Goal: Task Accomplishment & Management: Manage account settings

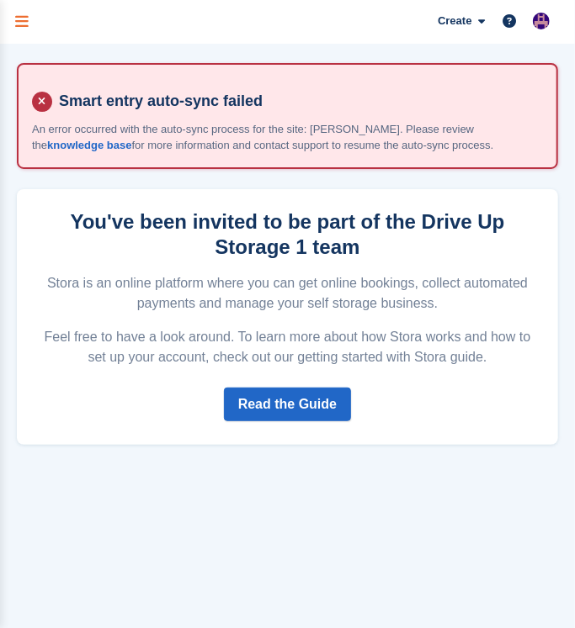
click at [8, 21] on link "menu" at bounding box center [22, 22] width 44 height 44
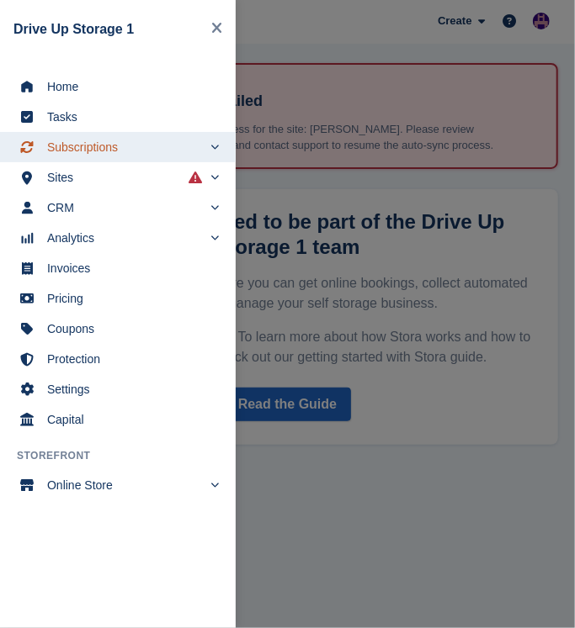
click at [98, 151] on span "Subscriptions" at bounding box center [124, 147] width 155 height 24
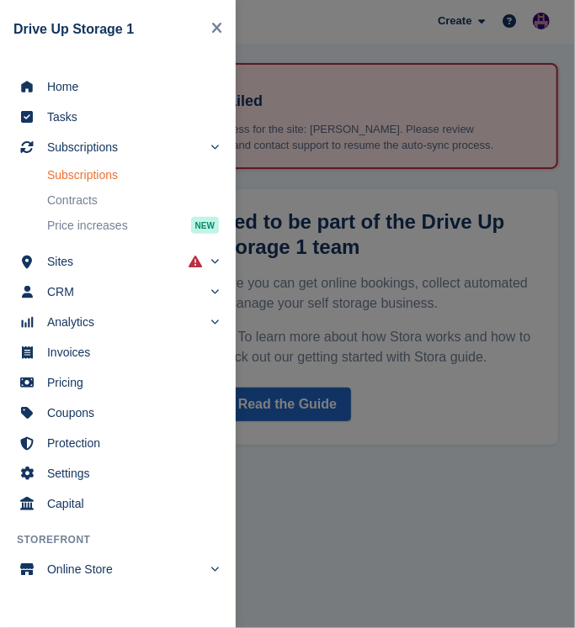
click at [103, 185] on link "Subscriptions" at bounding box center [133, 175] width 172 height 24
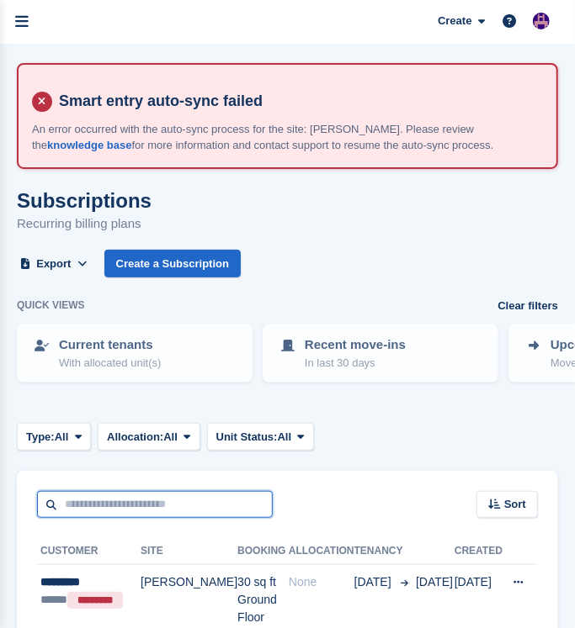
click at [206, 506] on input "text" at bounding box center [155, 505] width 236 height 28
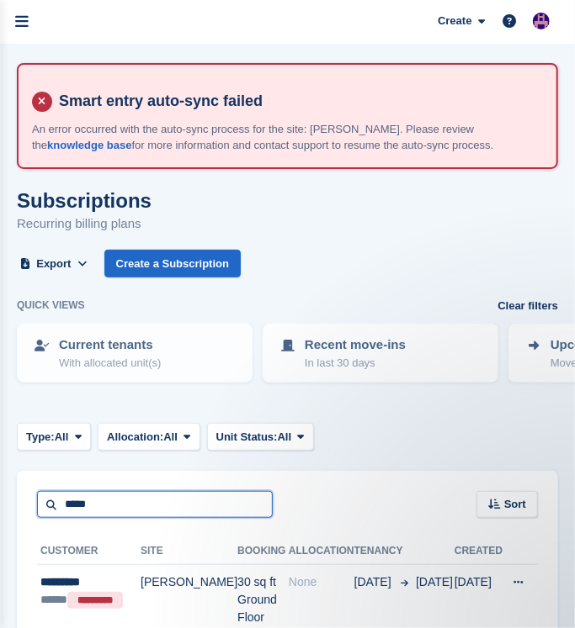
type input "*****"
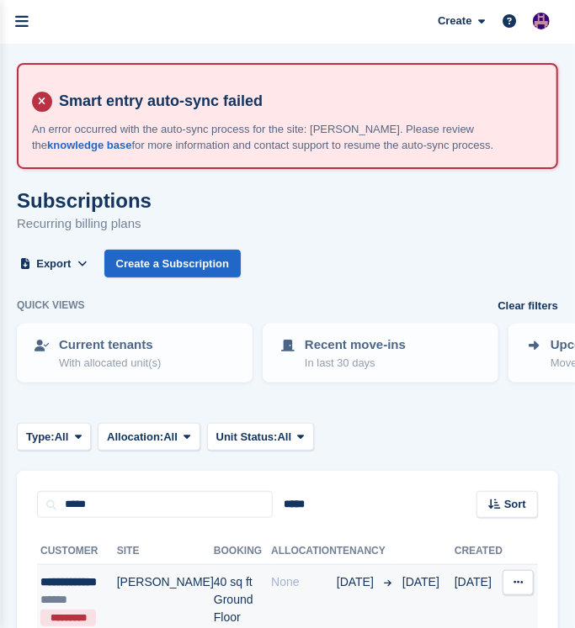
click at [286, 591] on td "None" at bounding box center [304, 609] width 66 height 89
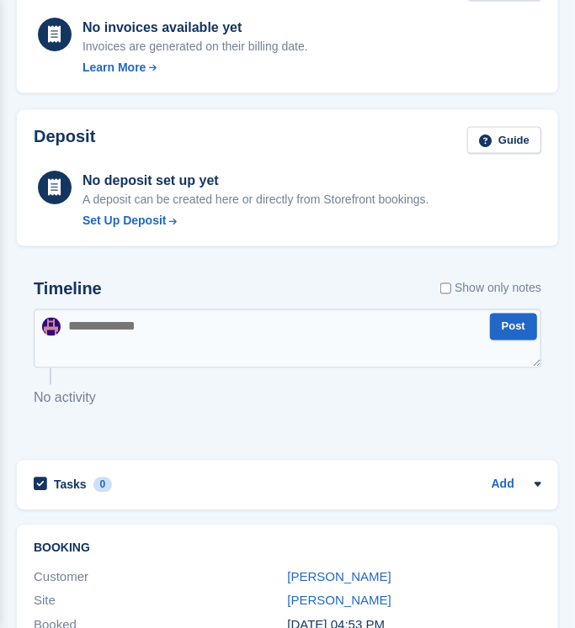
scroll to position [840, 0]
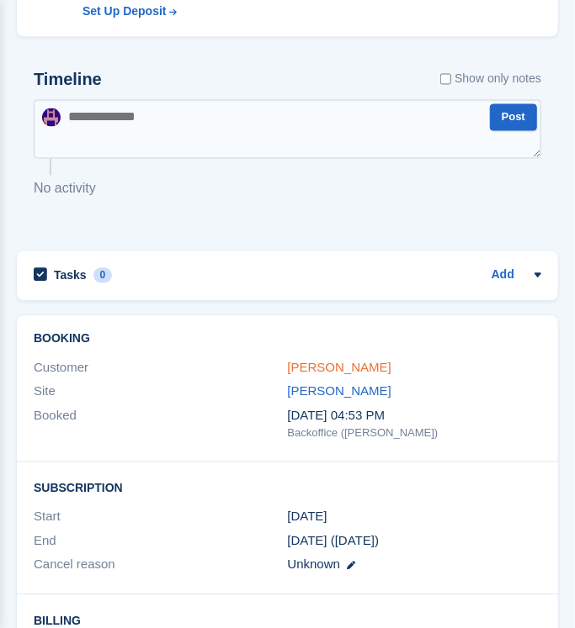
click at [357, 368] on link "[PERSON_NAME]" at bounding box center [339, 368] width 103 height 14
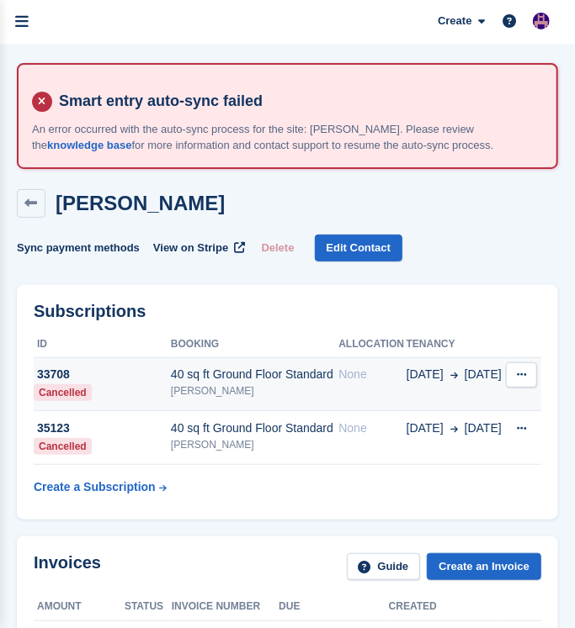
scroll to position [420, 0]
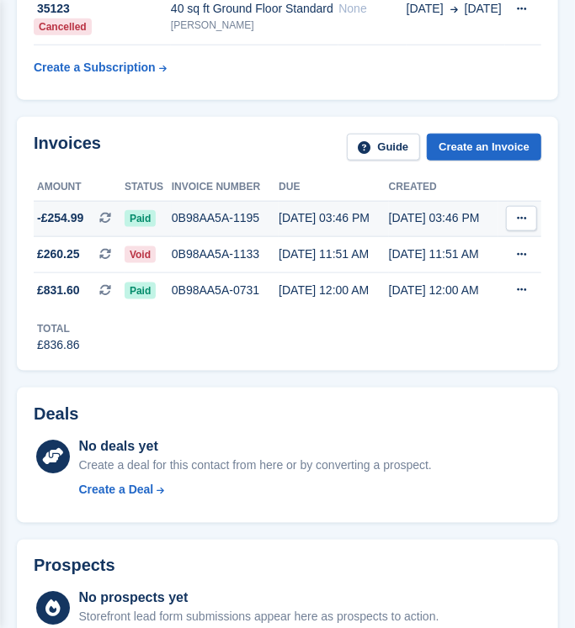
click at [255, 207] on td "0B98AA5A-1195" at bounding box center [225, 219] width 107 height 36
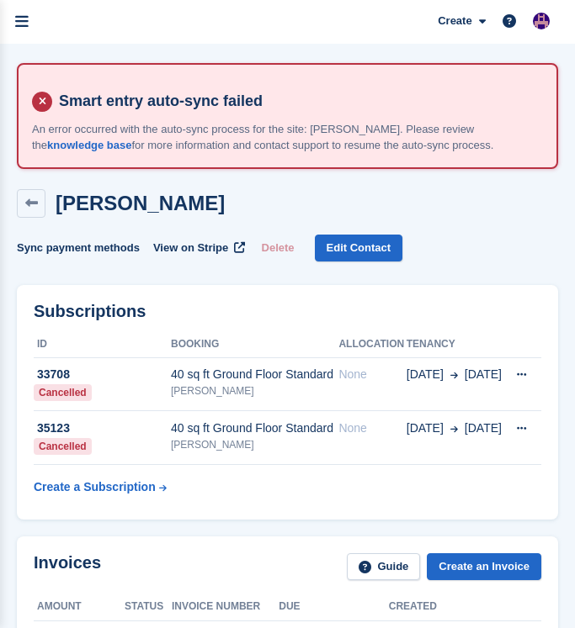
scroll to position [420, 0]
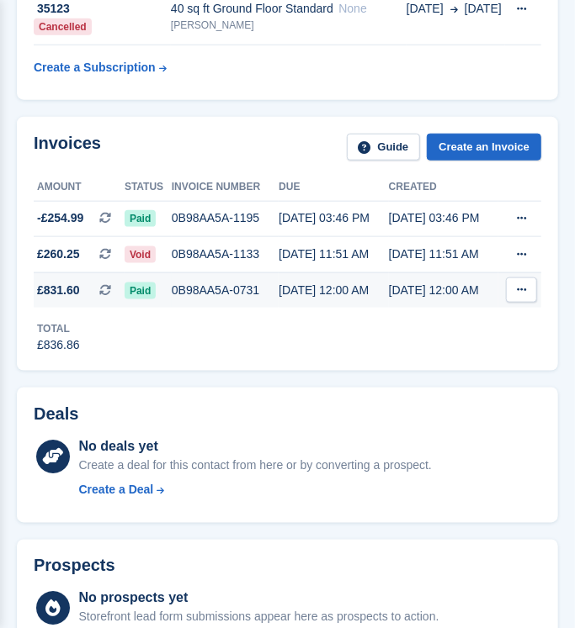
click at [201, 297] on div "0B98AA5A-0731" at bounding box center [225, 291] width 107 height 18
